Goal: Task Accomplishment & Management: Manage account settings

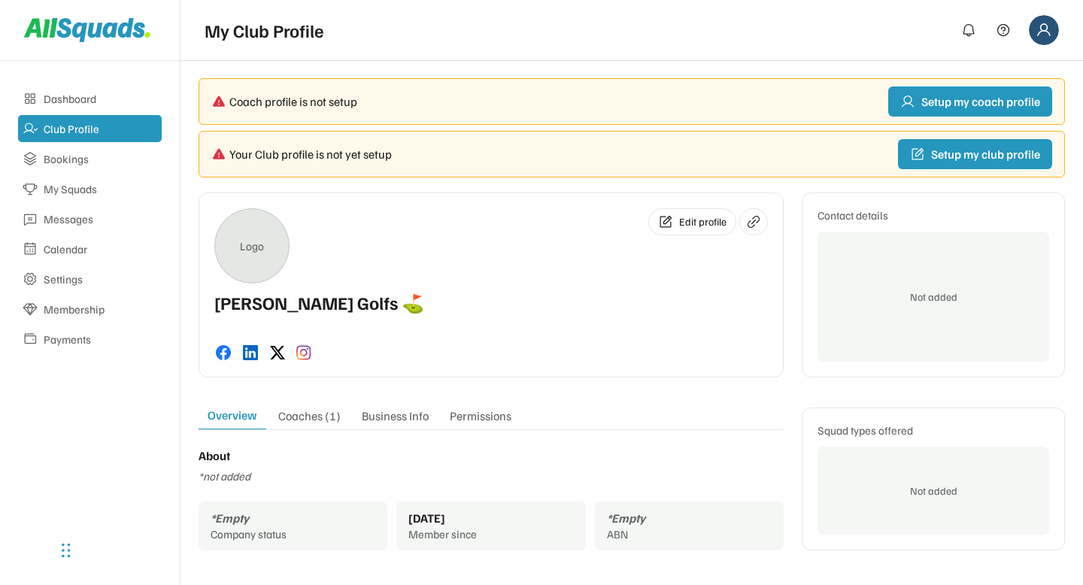
click at [452, 233] on div "Logo Edit profile" at bounding box center [490, 245] width 553 height 75
click at [283, 387] on div "Logo Edit profile McCoy Golfs ⛳️ Contact details Not added Overview Coaches (1)…" at bounding box center [632, 372] width 866 height 358
click at [511, 320] on div "McCoy Golfs ⛳️" at bounding box center [490, 308] width 553 height 30
click at [620, 253] on div "Logo Edit profile" at bounding box center [490, 245] width 553 height 75
click at [699, 285] on div "Logo Edit profile McCoy Golfs ⛳️" at bounding box center [491, 285] width 585 height 185
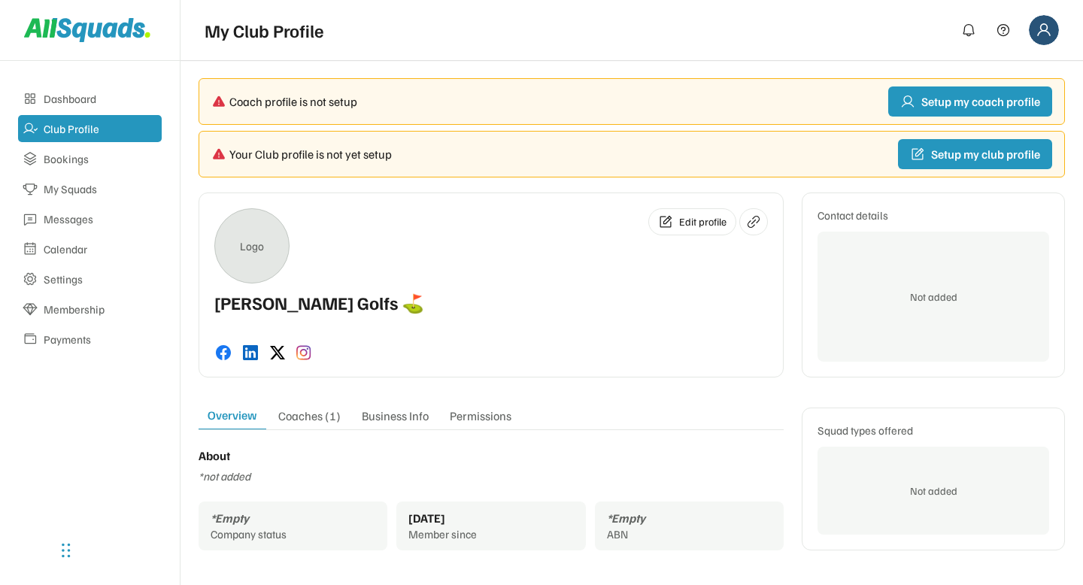
click at [590, 311] on div "McCoy Golfs ⛳️" at bounding box center [490, 308] width 553 height 30
click at [507, 311] on div "McCoy Golfs ⛳️" at bounding box center [490, 308] width 553 height 30
click at [532, 267] on div "Logo Edit profile" at bounding box center [490, 245] width 553 height 75
click at [748, 218] on icon at bounding box center [753, 221] width 15 height 15
click at [531, 296] on div "McCoy Golfs ⛳️" at bounding box center [490, 308] width 553 height 30
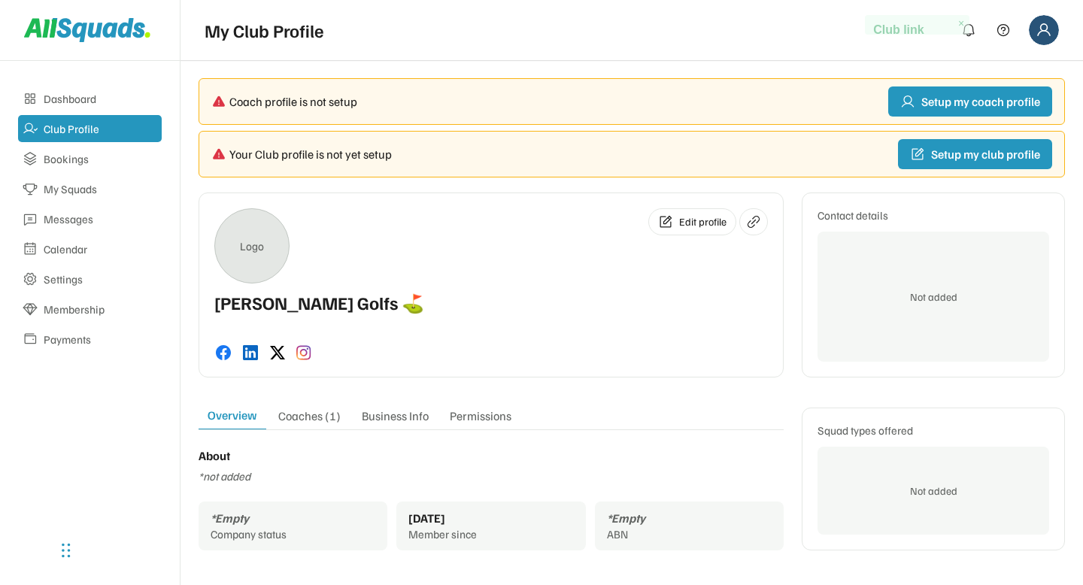
click at [1059, 23] on div "My Club Profile" at bounding box center [631, 30] width 902 height 60
click at [544, 265] on div "Logo Edit profile" at bounding box center [490, 245] width 553 height 75
click at [464, 265] on div "Logo Edit profile" at bounding box center [490, 245] width 553 height 75
click at [116, 459] on div "Dashboard Club Profile Bookings My Squads Messages Calendar Settings Membership…" at bounding box center [90, 323] width 180 height 524
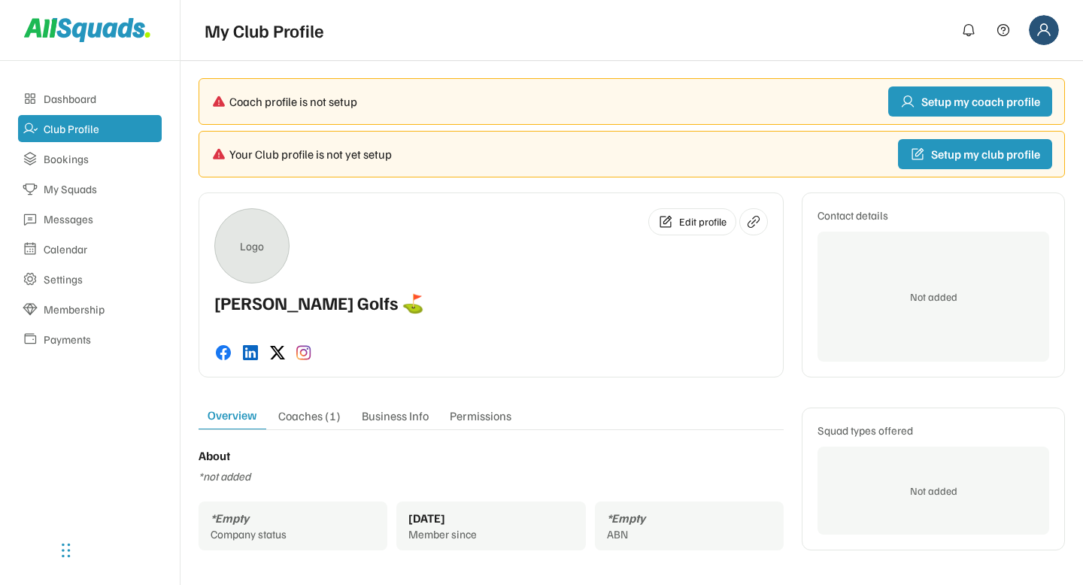
click at [116, 459] on div "Dashboard Club Profile Bookings My Squads Messages Calendar Settings Membership…" at bounding box center [90, 323] width 180 height 524
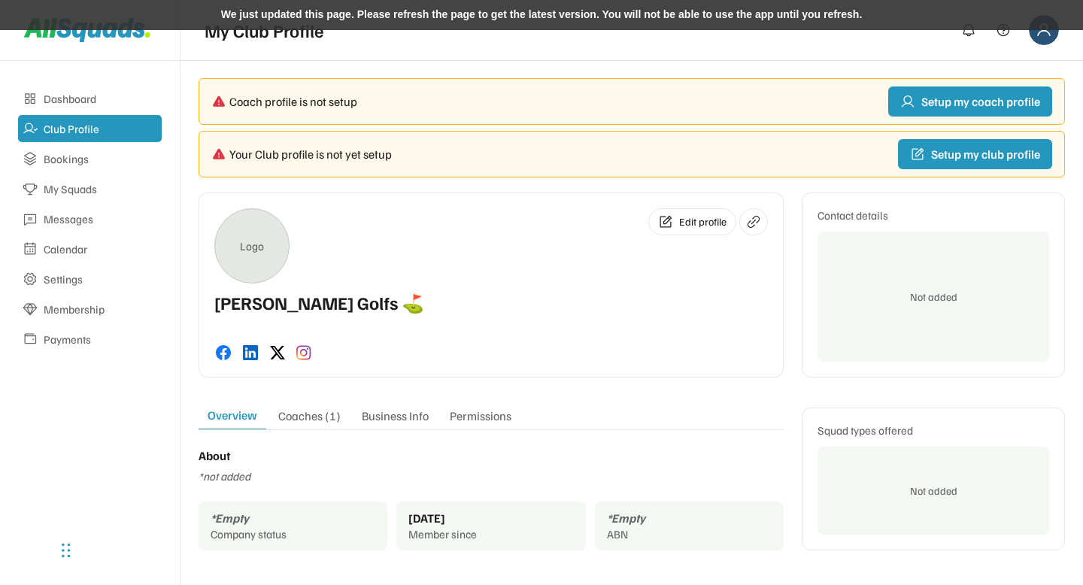
click at [280, 15] on div "We just updated this page. Please refresh the page to get the latest version. Y…" at bounding box center [541, 15] width 1083 height 30
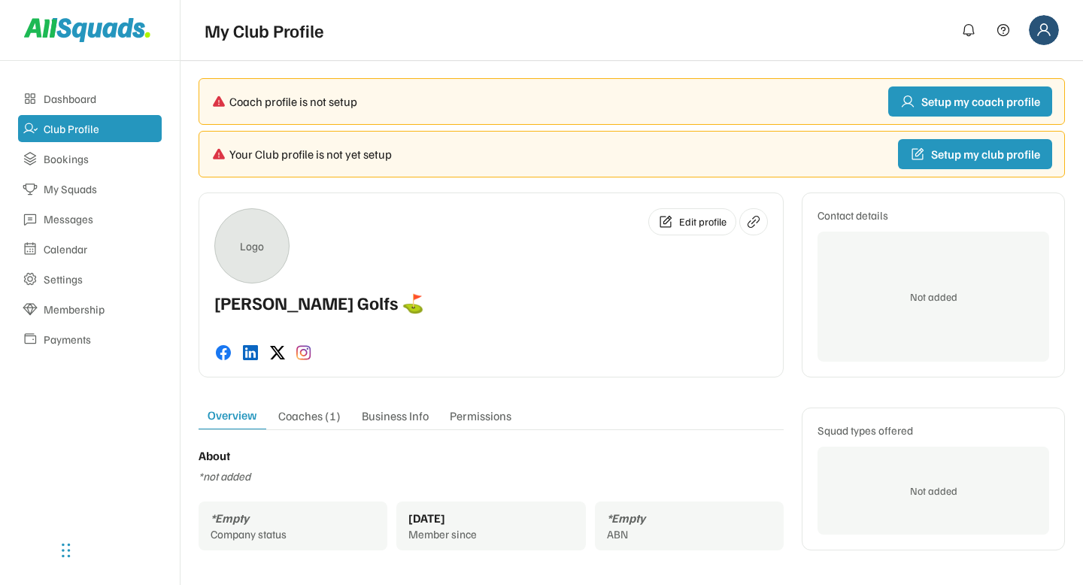
click at [574, 332] on div "Logo Edit profile [PERSON_NAME] Golfs ⛳️" at bounding box center [491, 285] width 585 height 185
click at [699, 223] on span "Edit profile" at bounding box center [702, 222] width 47 height 14
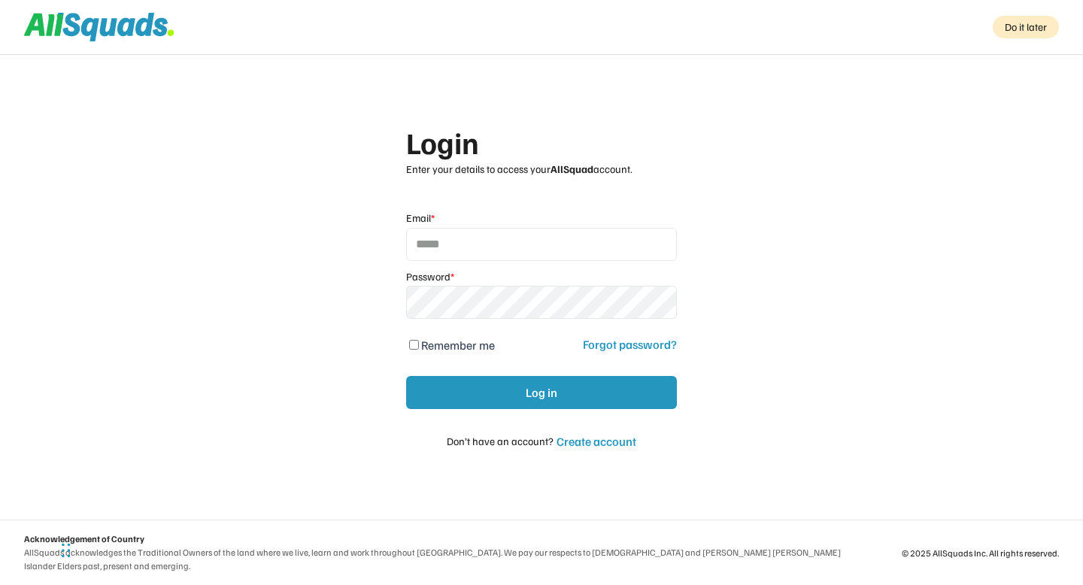
click at [914, 128] on div "Login Enter your details to access your AllSquad account. Email * Password * Re…" at bounding box center [541, 292] width 1083 height 585
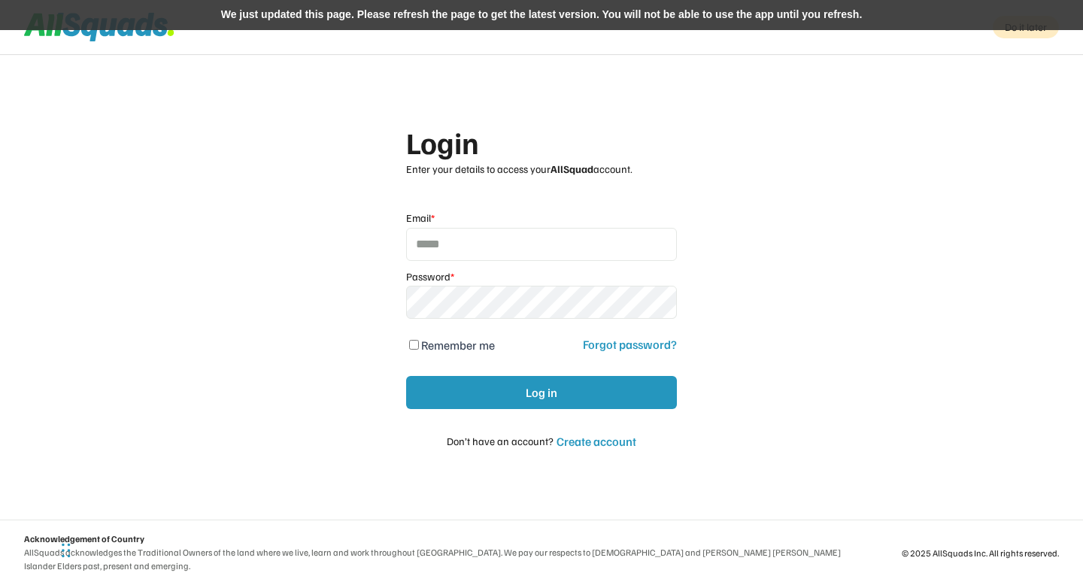
click at [461, 22] on div "We just updated this page. Please refresh the page to get the latest version. Y…" at bounding box center [541, 15] width 1083 height 30
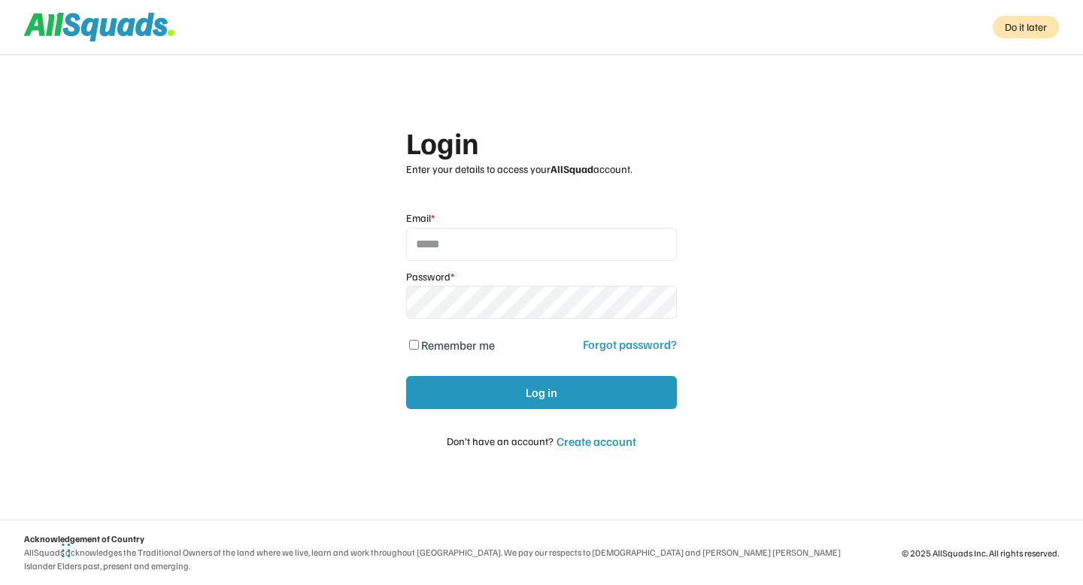
click at [1012, 26] on div "Do it later" at bounding box center [1026, 27] width 66 height 23
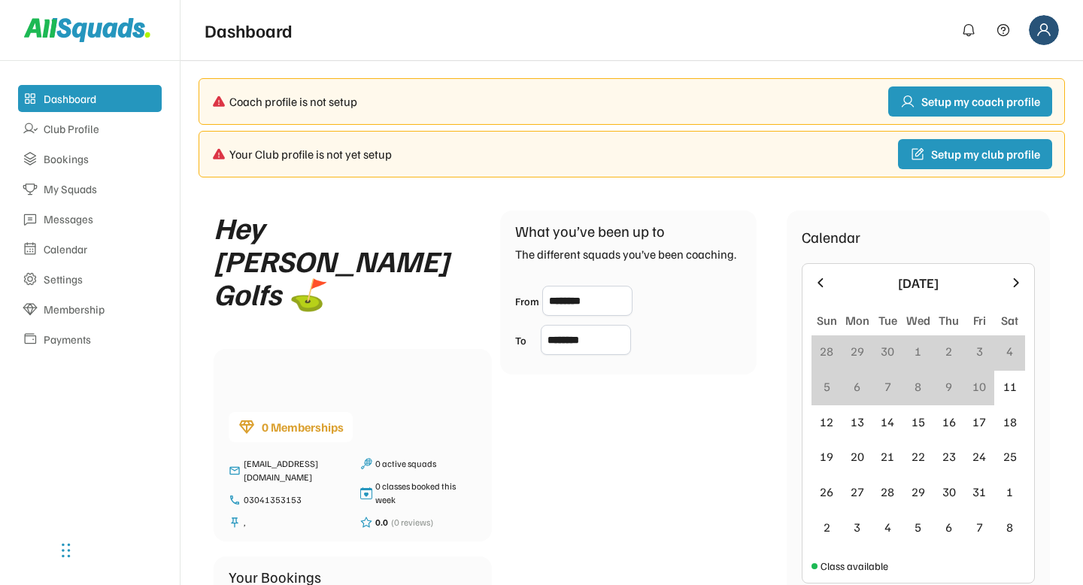
click at [763, 51] on div "Dashboard" at bounding box center [631, 30] width 902 height 60
click at [515, 38] on div "Dashboard" at bounding box center [632, 30] width 854 height 42
click at [723, 67] on div "Coach profile is not setup Setup my coach profile Your Club profile is not yet …" at bounding box center [631, 434] width 902 height 749
click at [947, 101] on span "Setup my coach profile" at bounding box center [980, 102] width 119 height 14
click at [714, 62] on div "Coach profile is not setup Setup my coach profile Your Club profile is not yet …" at bounding box center [631, 434] width 902 height 749
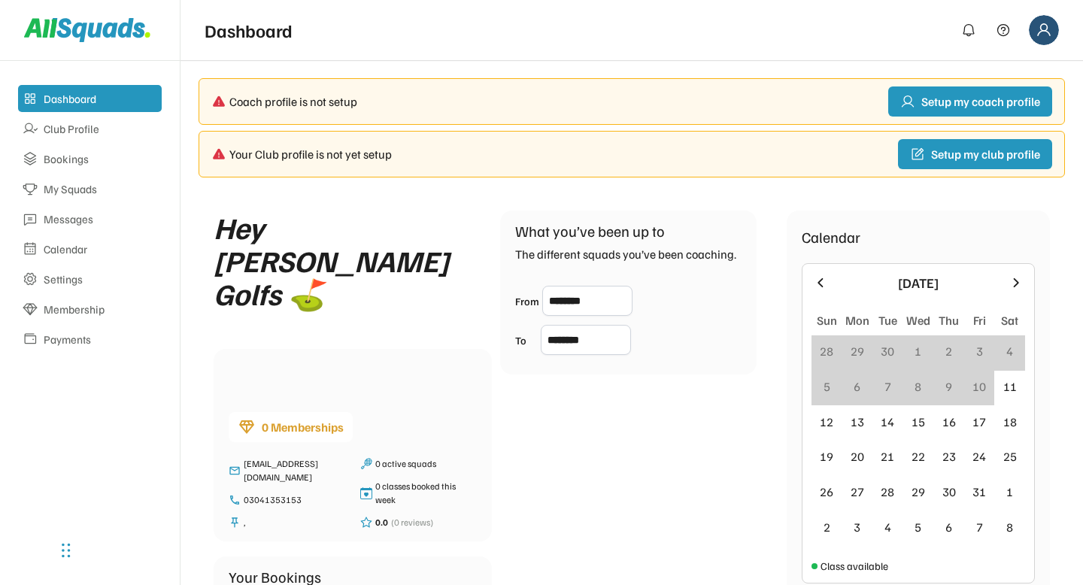
click at [435, 42] on div "Dashboard How it works Explore For Clubs & Coaches Login" at bounding box center [632, 30] width 854 height 42
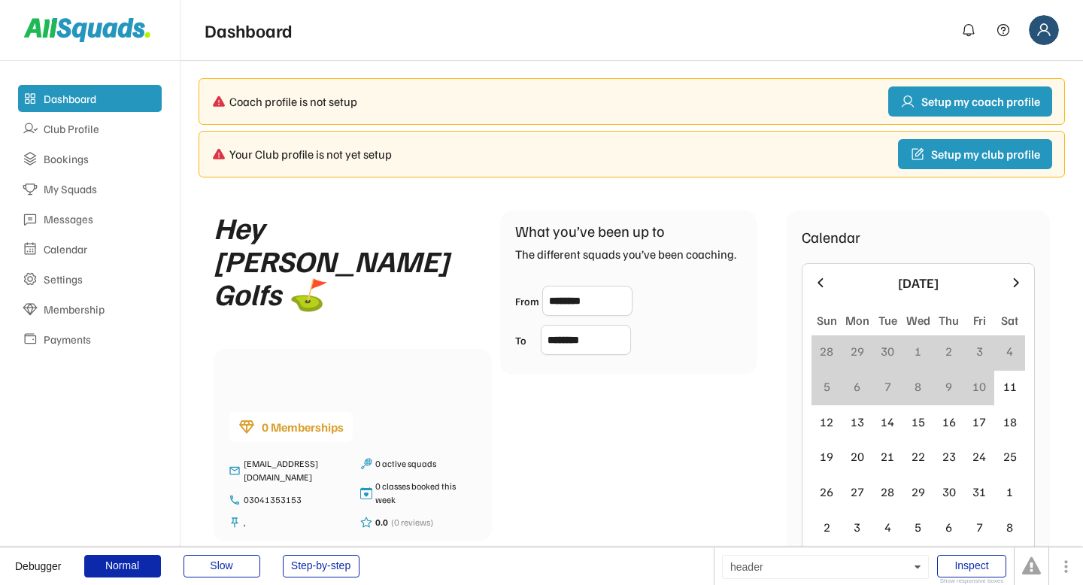
click at [786, 56] on div "Dashboard" at bounding box center [631, 30] width 902 height 60
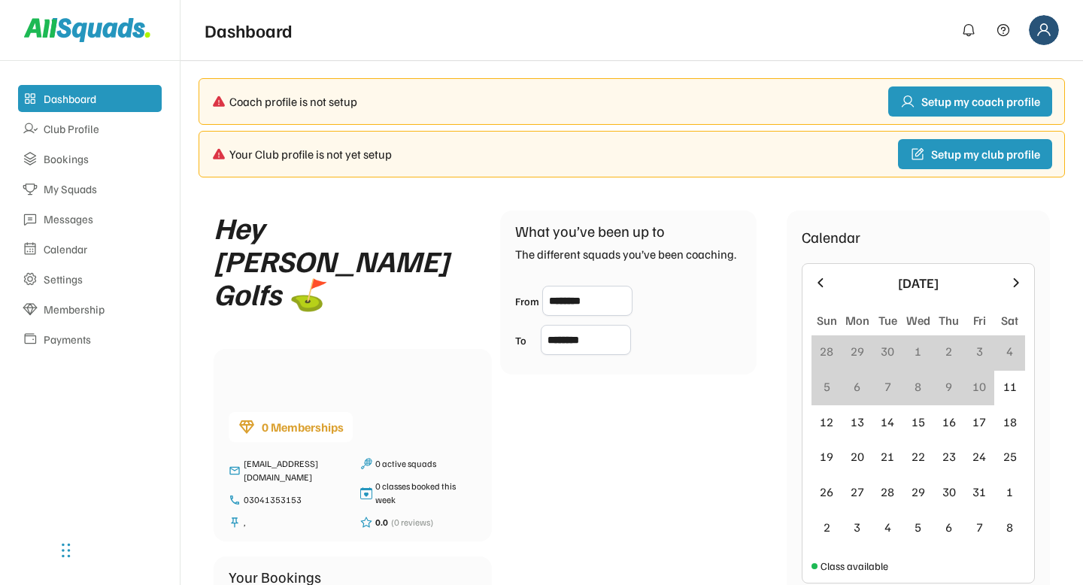
click at [779, 56] on div "Dashboard How it works Explore For Clubs & Coaches Login" at bounding box center [631, 30] width 902 height 60
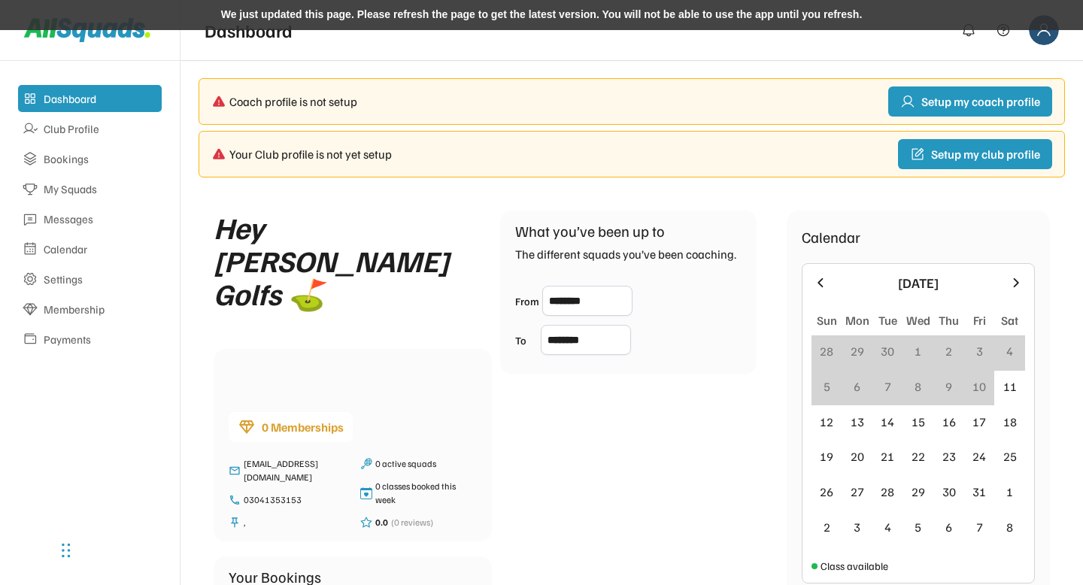
click at [395, 15] on div "We just updated this page. Please refresh the page to get the latest version. Y…" at bounding box center [541, 15] width 1083 height 30
click at [380, 15] on div "We just updated this page. Please refresh the page to get the latest version. Y…" at bounding box center [541, 15] width 1083 height 30
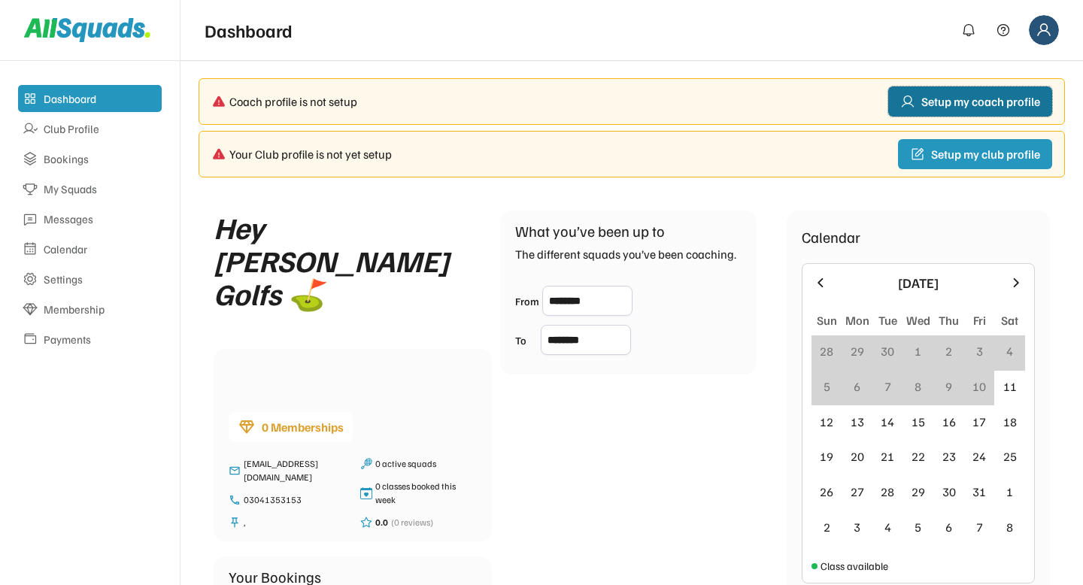
click at [935, 105] on span "Setup my coach profile" at bounding box center [980, 102] width 119 height 14
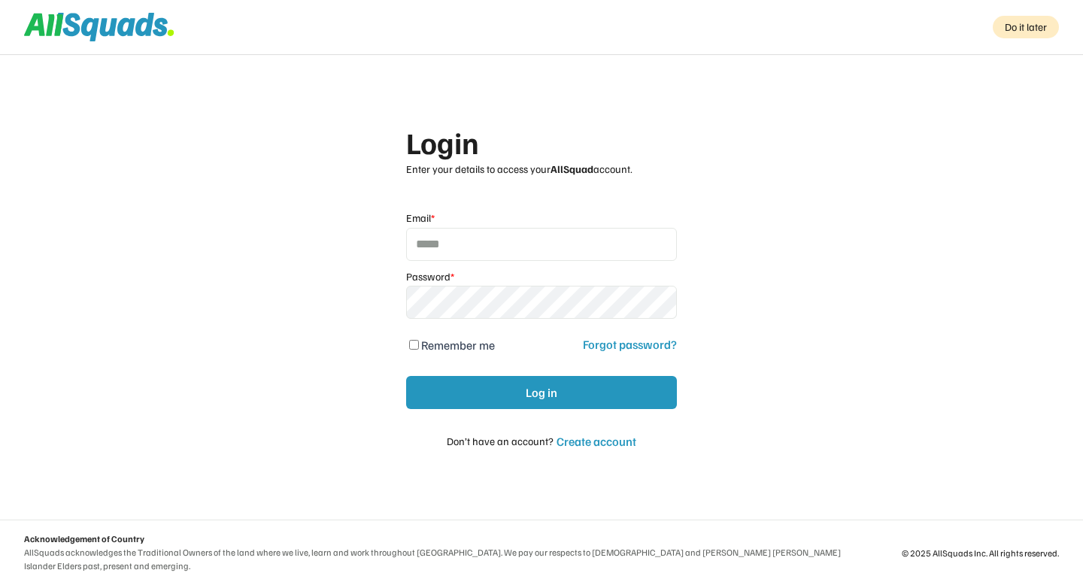
click at [813, 247] on div "Login Enter your details to access your AllSquad account. Email * Password * Re…" at bounding box center [541, 292] width 1083 height 585
